Goal: Information Seeking & Learning: Learn about a topic

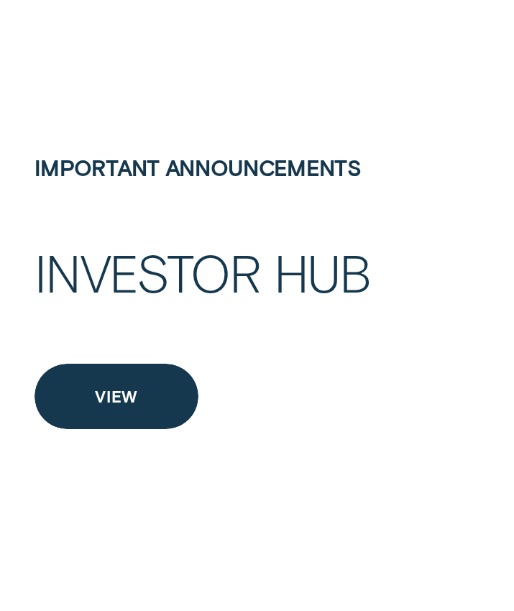
scroll to position [4922, 0]
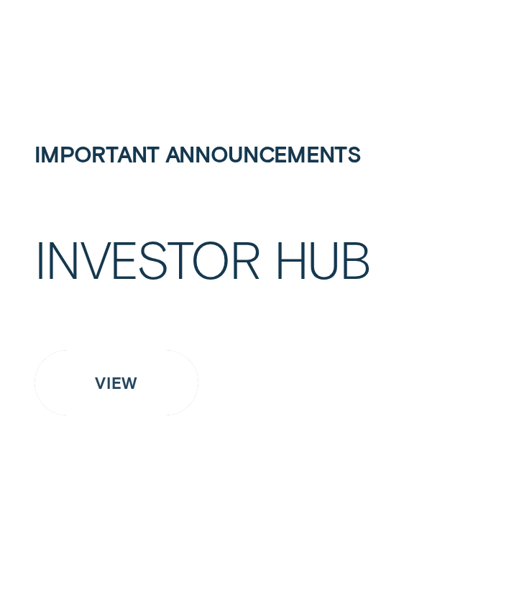
click at [144, 392] on div "View" at bounding box center [116, 383] width 165 height 66
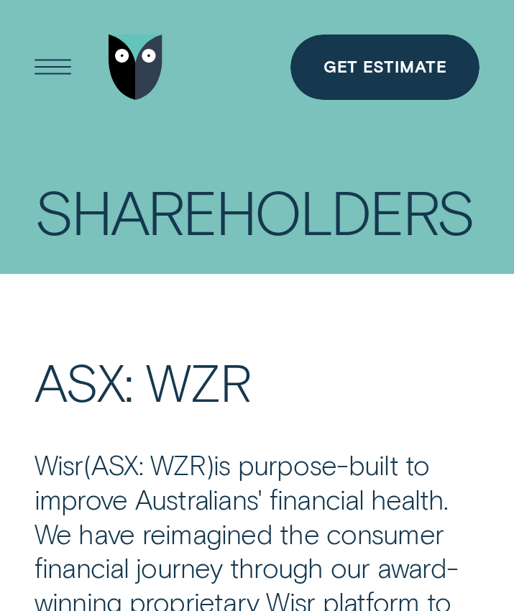
click at [50, 65] on div "Open Menu" at bounding box center [52, 67] width 93 height 93
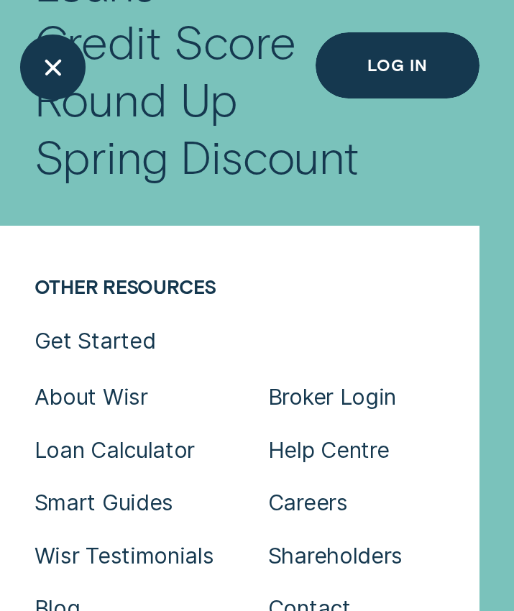
scroll to position [315, 0]
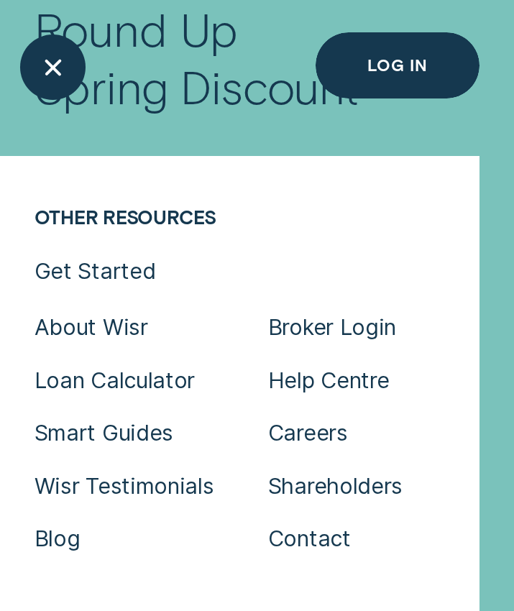
click at [337, 486] on div "Shareholders" at bounding box center [374, 486] width 212 height 50
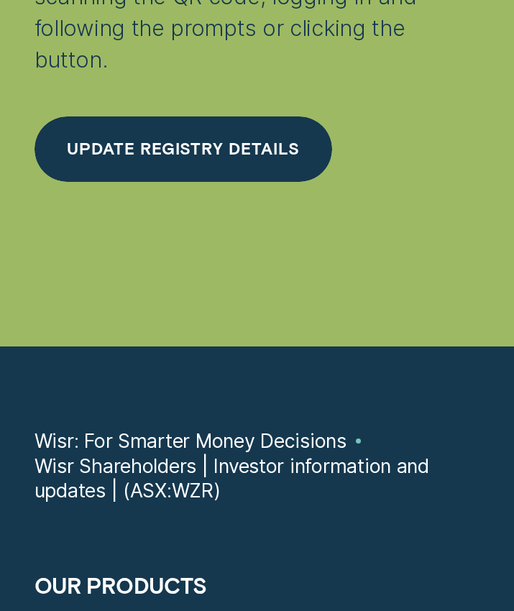
scroll to position [7563, 0]
